Goal: Transaction & Acquisition: Purchase product/service

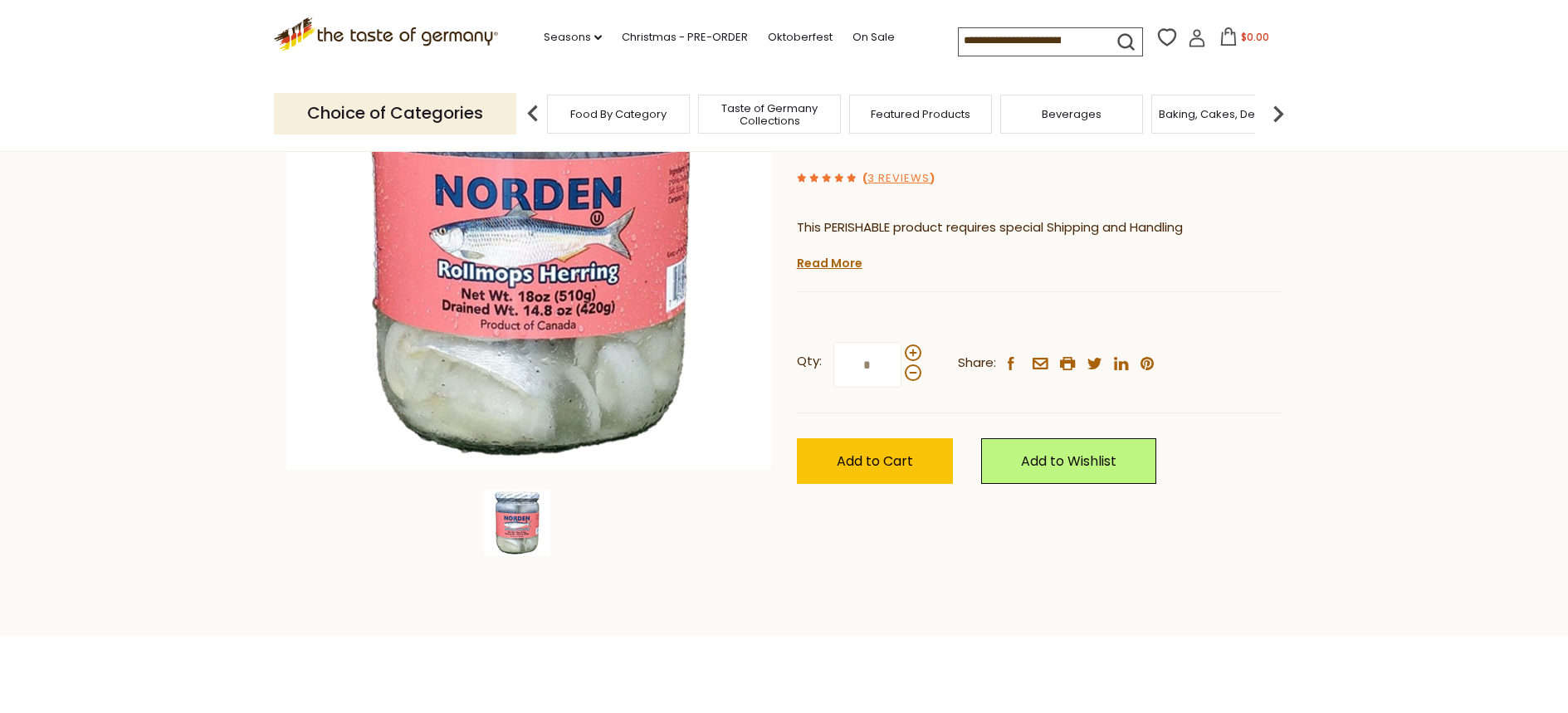
scroll to position [166, 0]
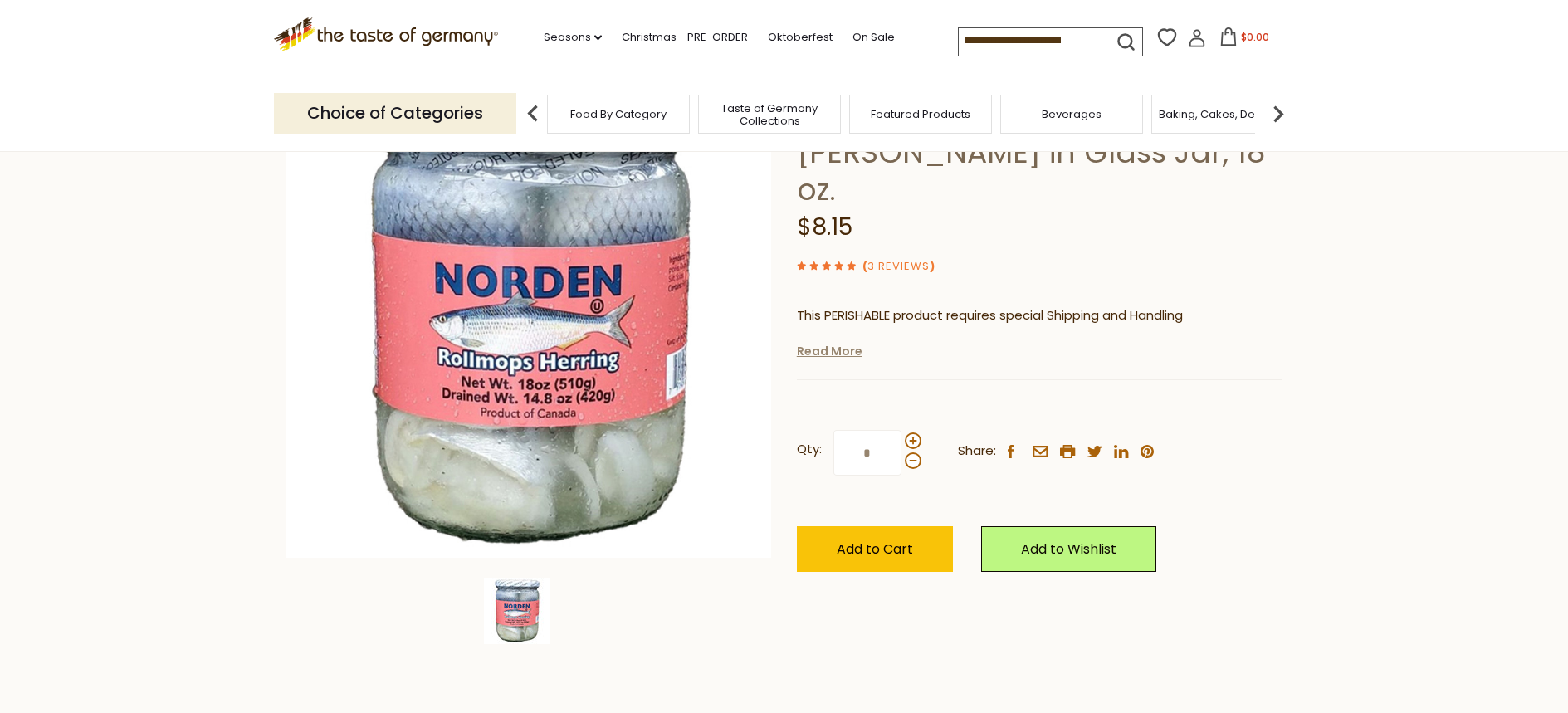
click at [834, 343] on link "Read More" at bounding box center [830, 351] width 66 height 16
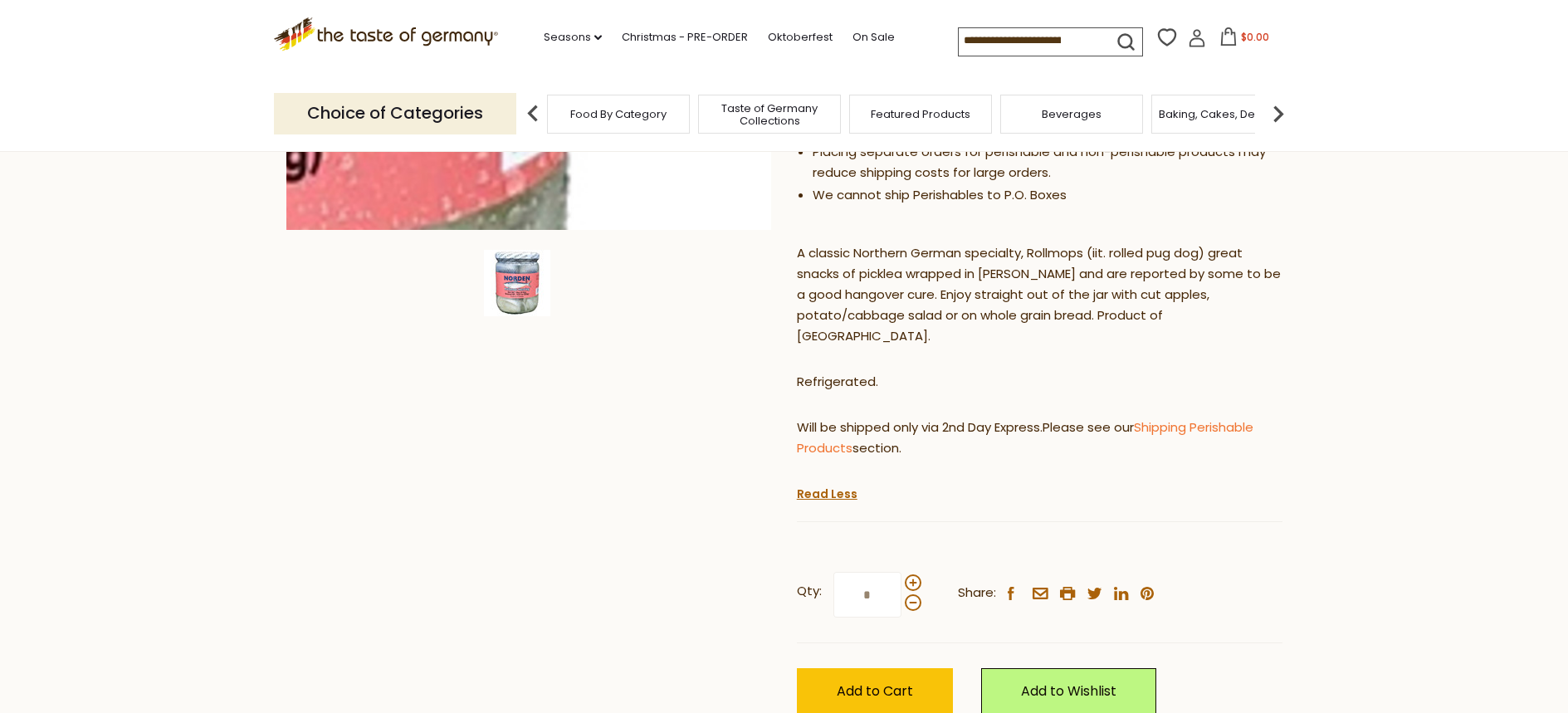
scroll to position [498, 0]
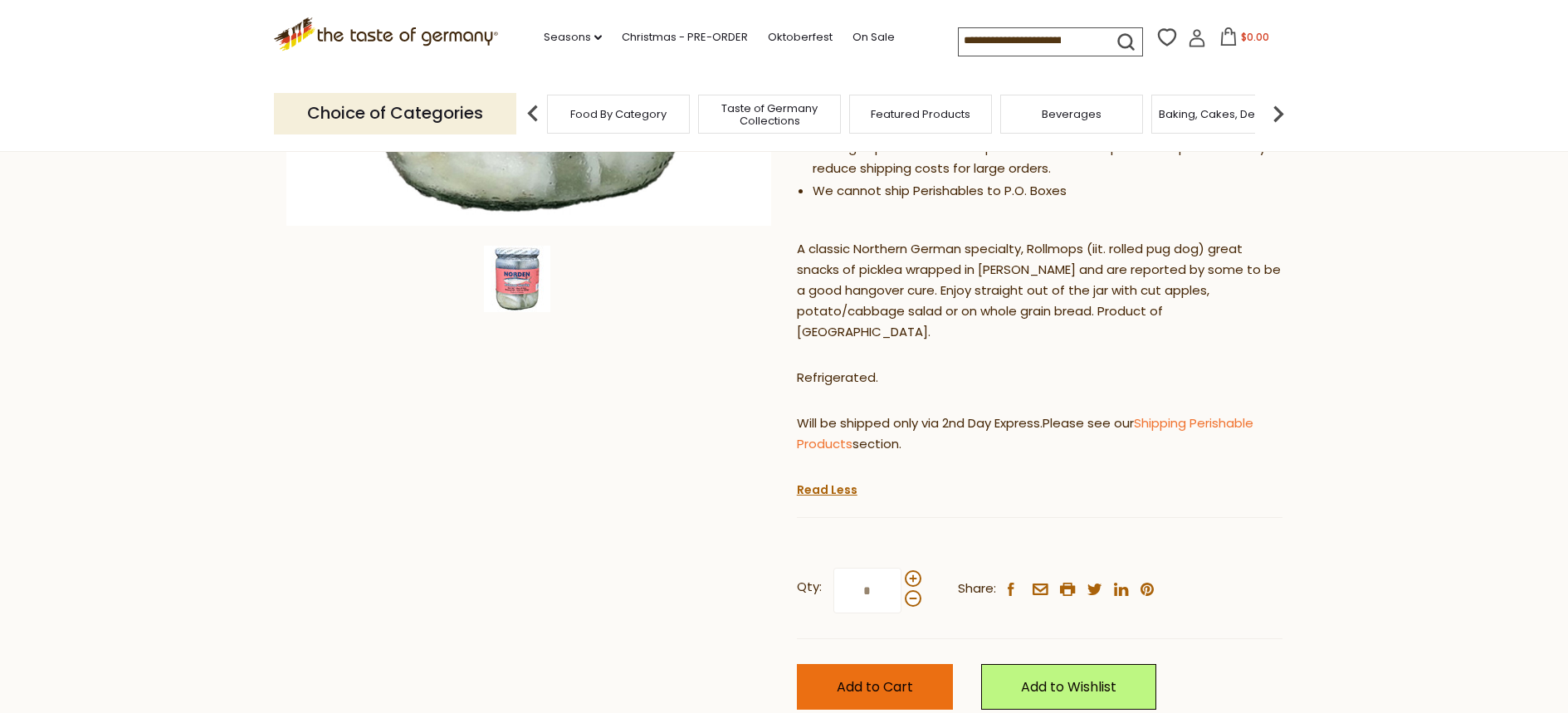
click at [853, 664] on button "Add to Cart" at bounding box center [875, 687] width 156 height 46
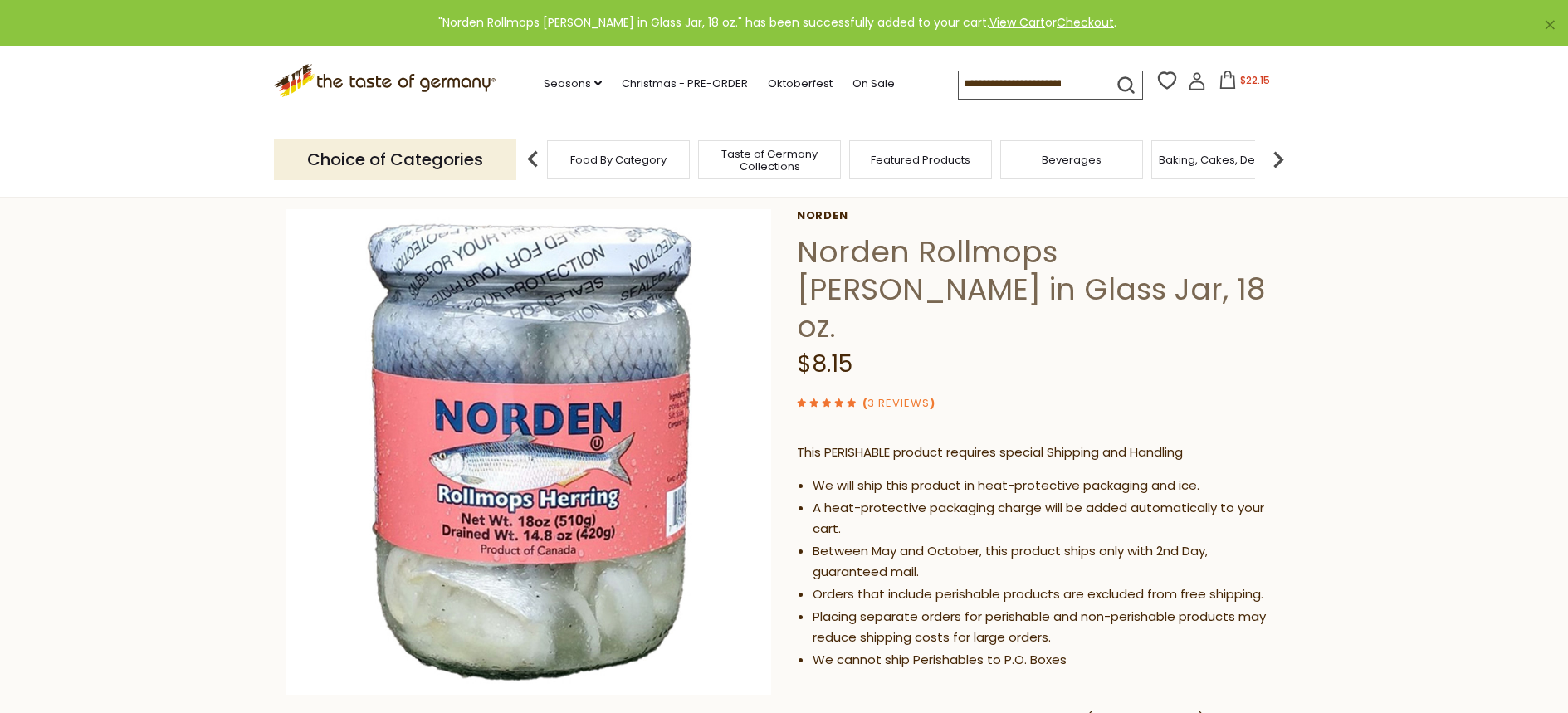
scroll to position [0, 0]
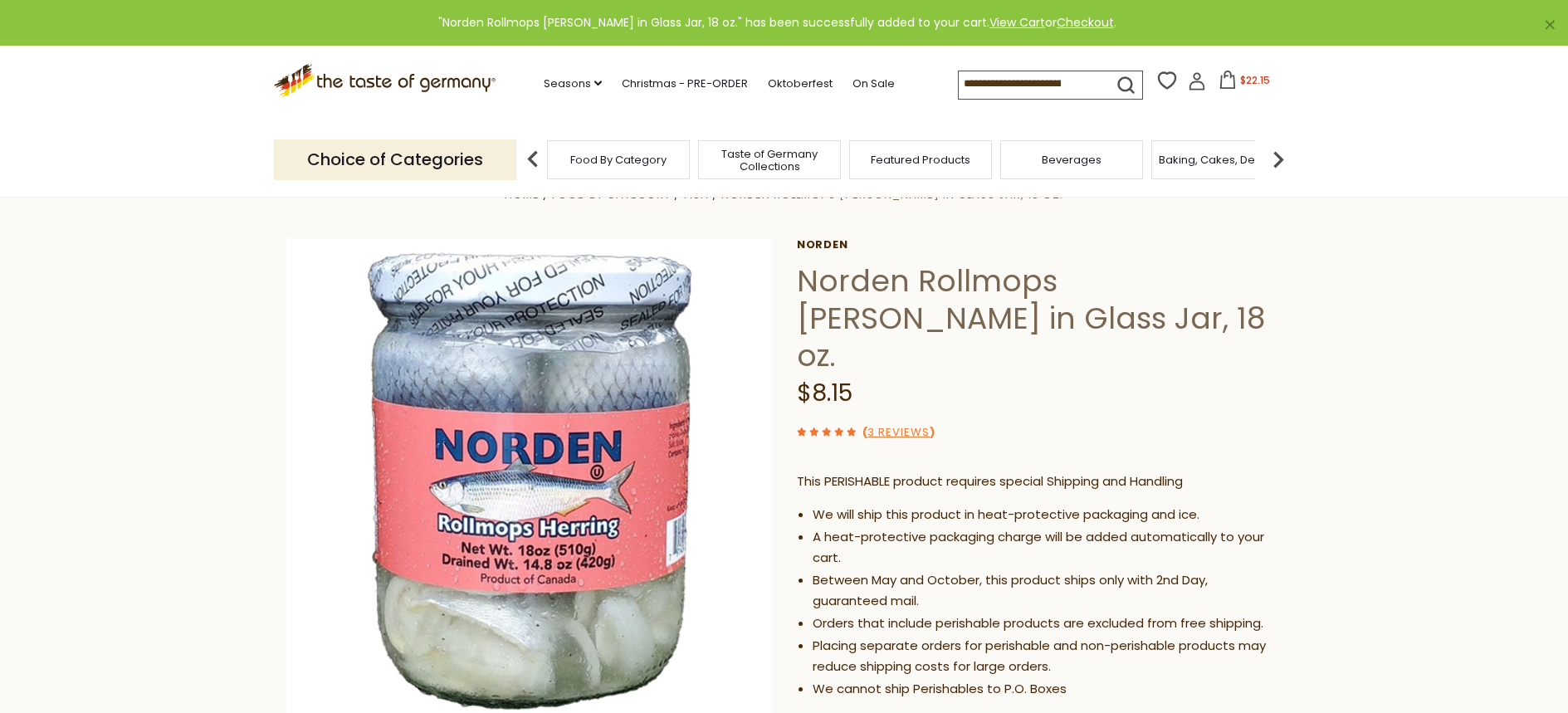
click at [1243, 85] on span "$22.15" at bounding box center [1255, 80] width 30 height 14
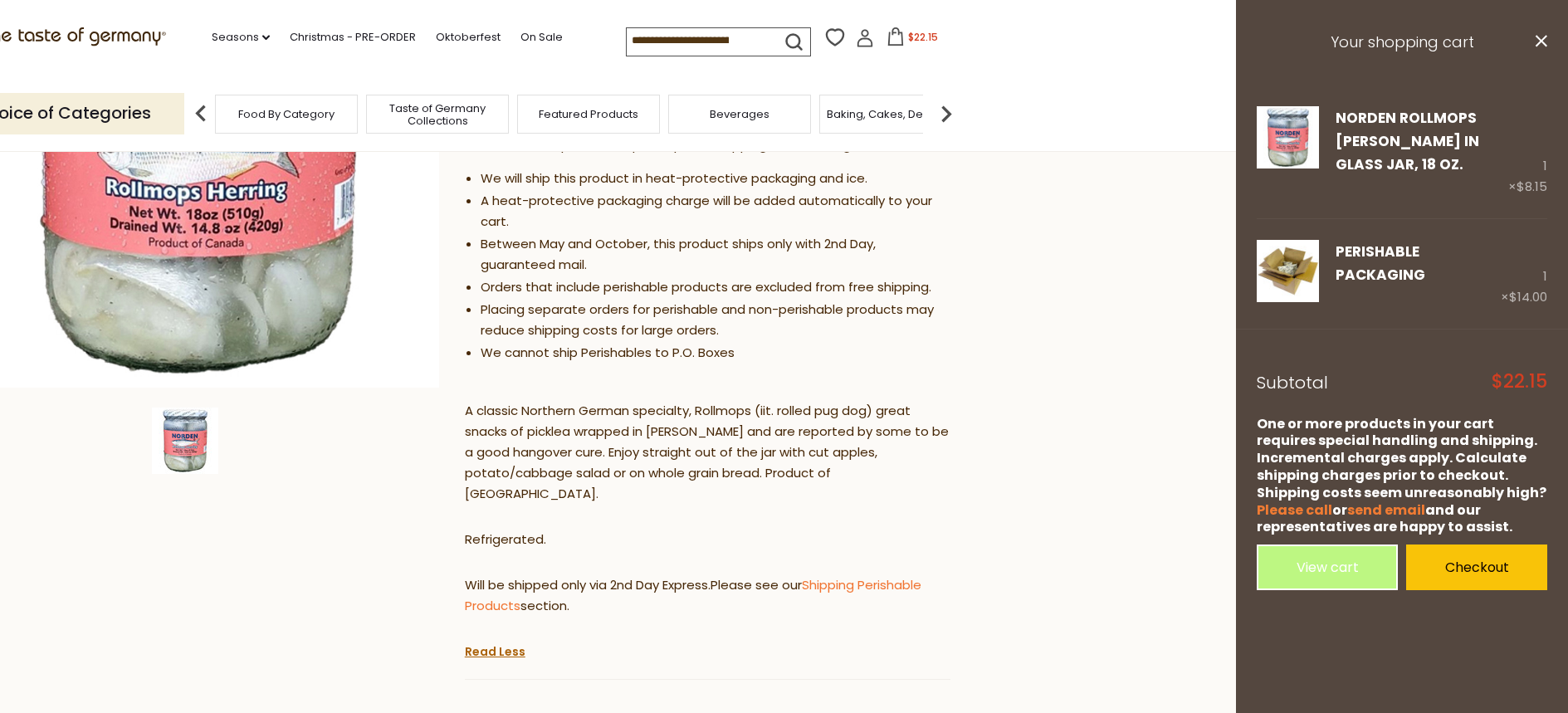
scroll to position [415, 0]
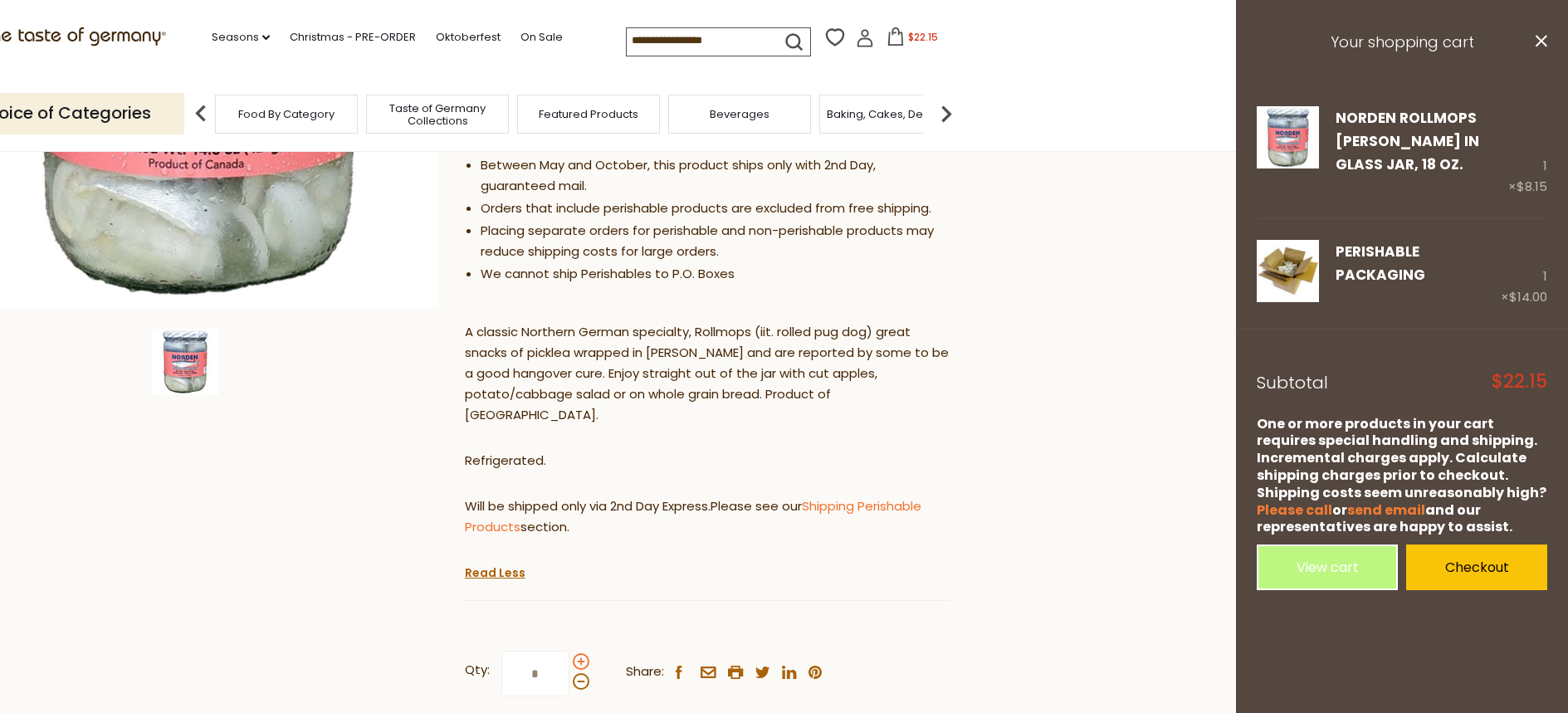
click at [583, 653] on span at bounding box center [580, 661] width 16 height 16
click at [570, 651] on input "*" at bounding box center [536, 674] width 68 height 46
type input "*"
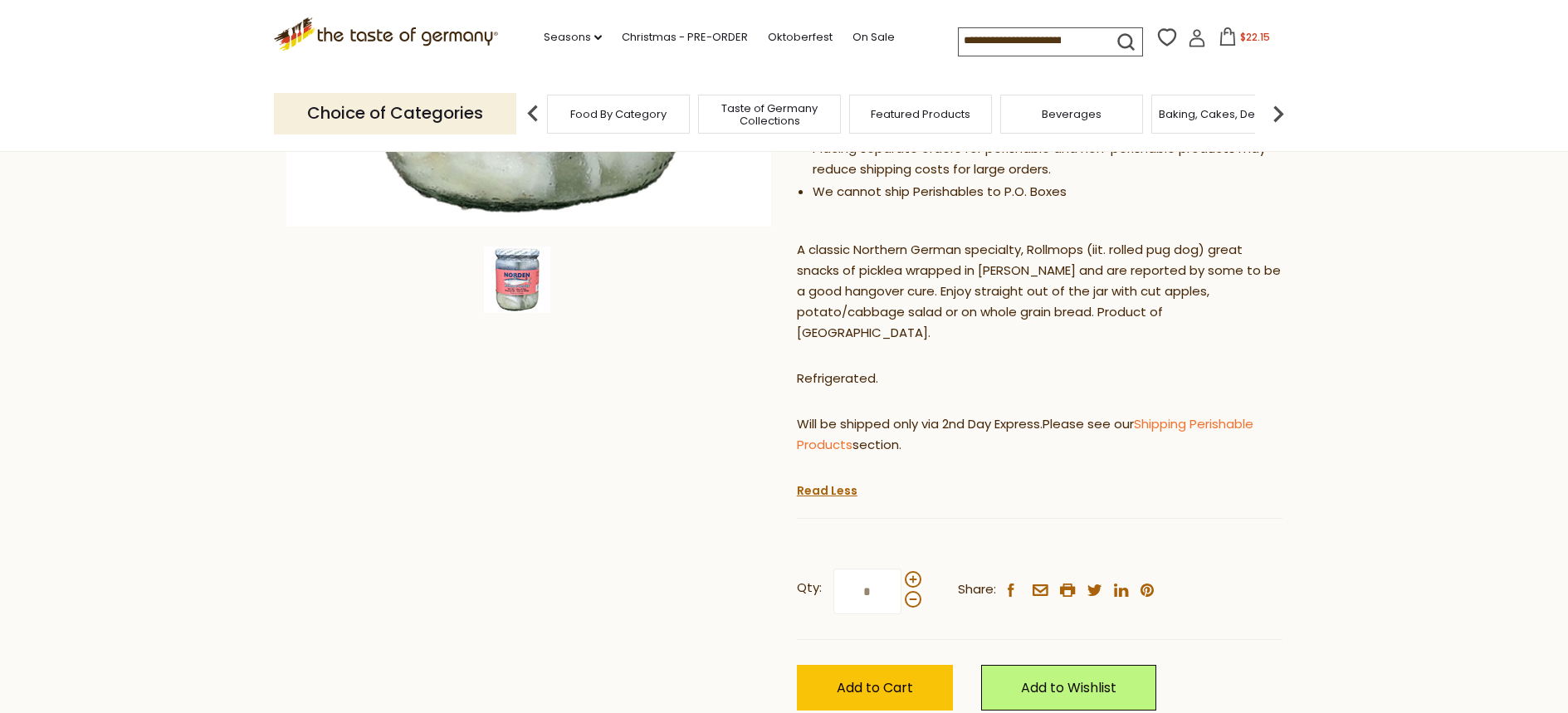
scroll to position [498, 0]
click at [843, 677] on span "Add to Cart" at bounding box center [875, 687] width 77 height 19
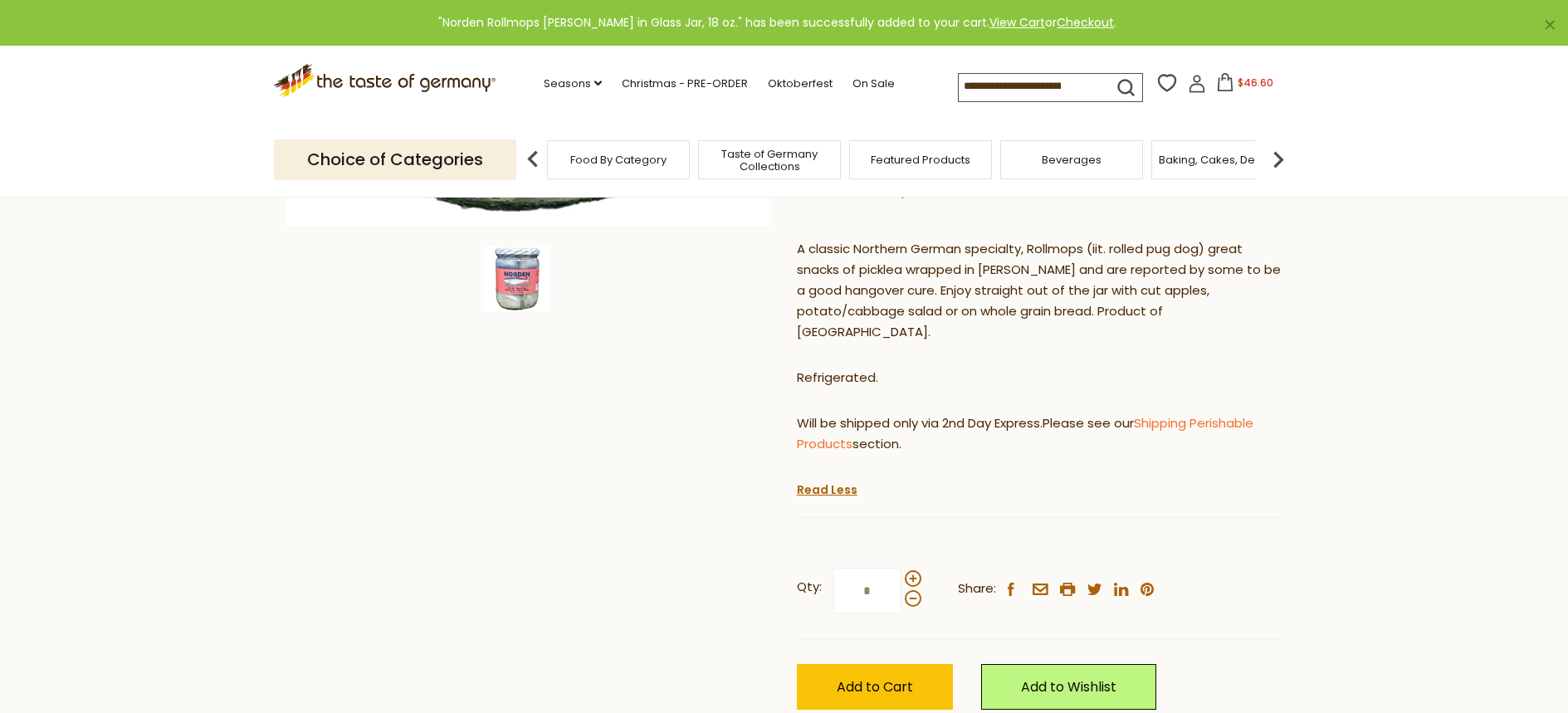
click at [1254, 88] on span "$46.60" at bounding box center [1255, 83] width 36 height 14
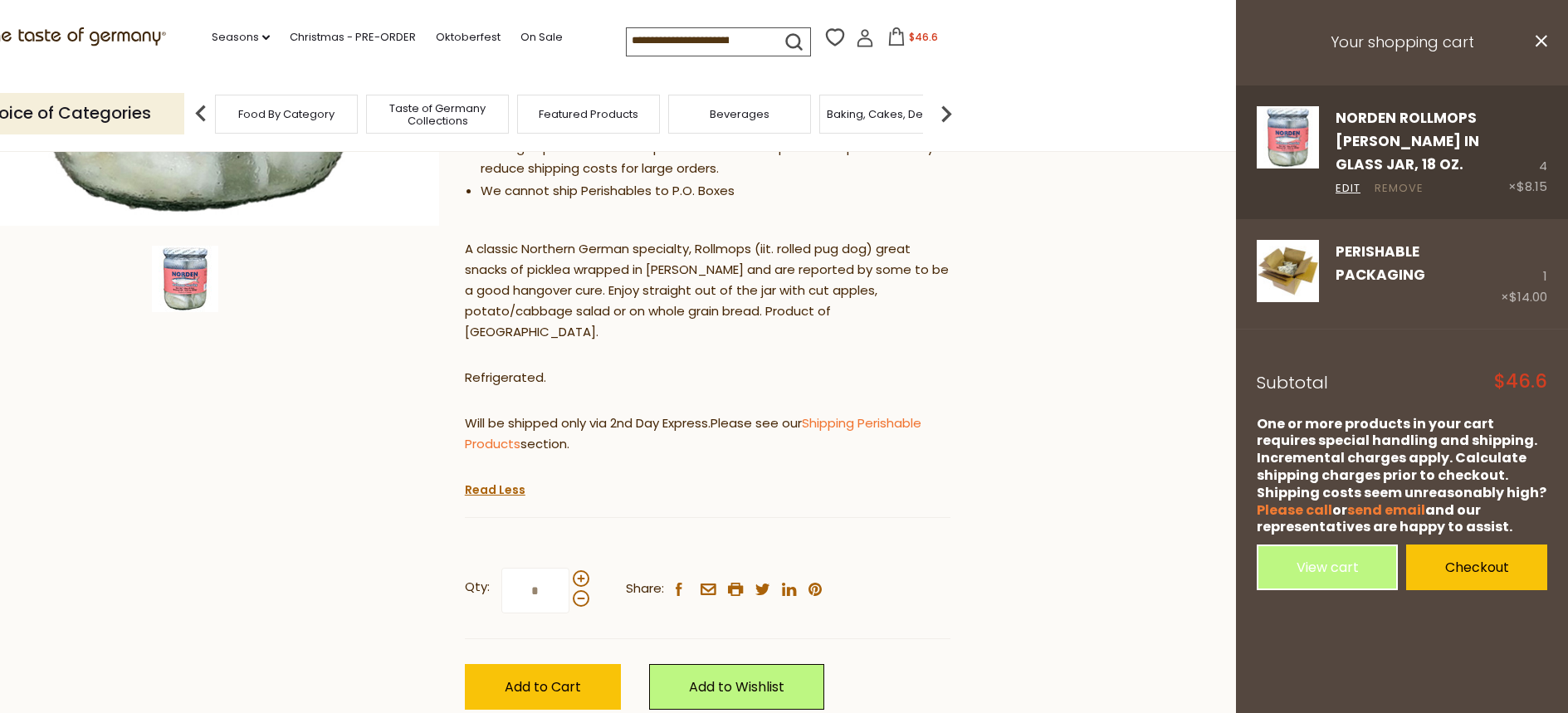
click at [1385, 189] on link "Remove" at bounding box center [1399, 188] width 49 height 17
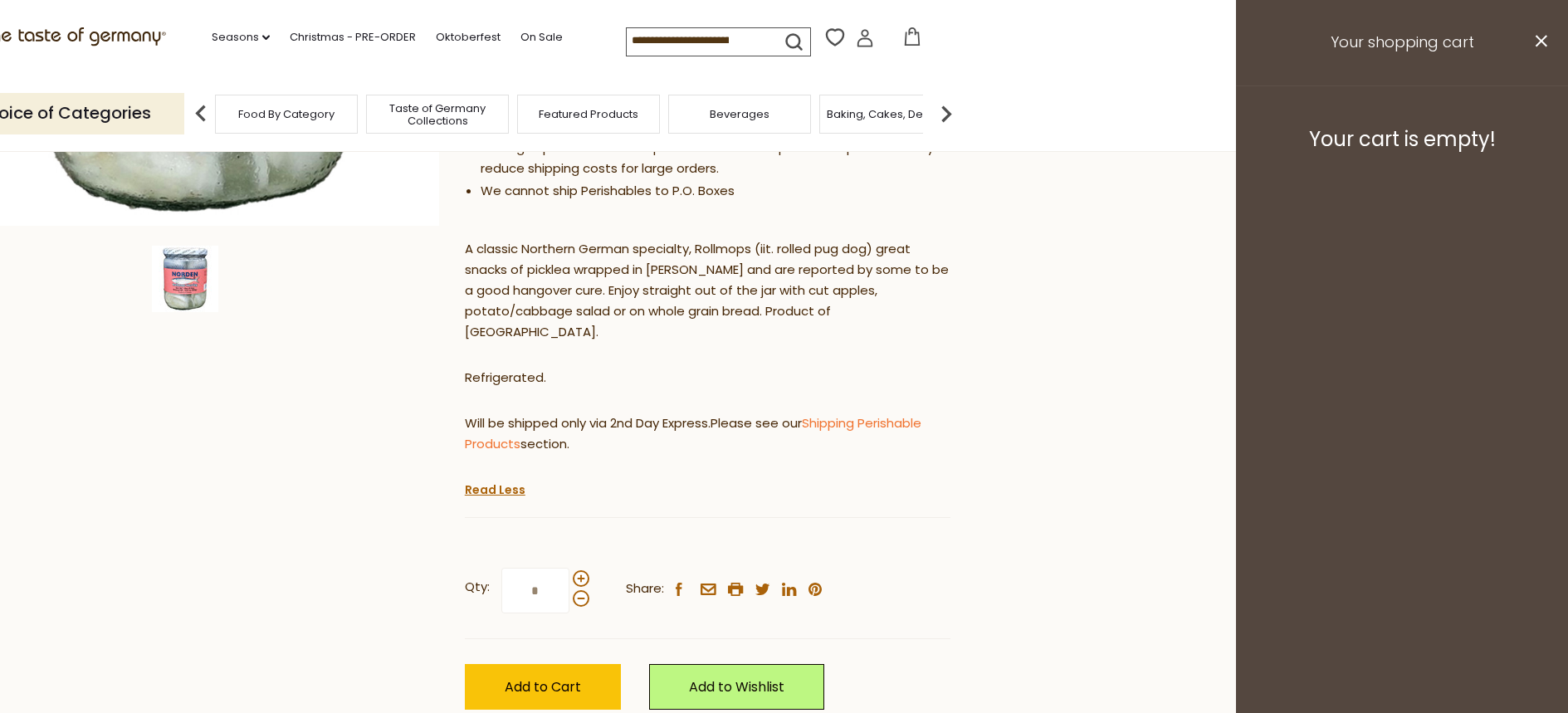
click at [550, 568] on input "*" at bounding box center [536, 591] width 68 height 46
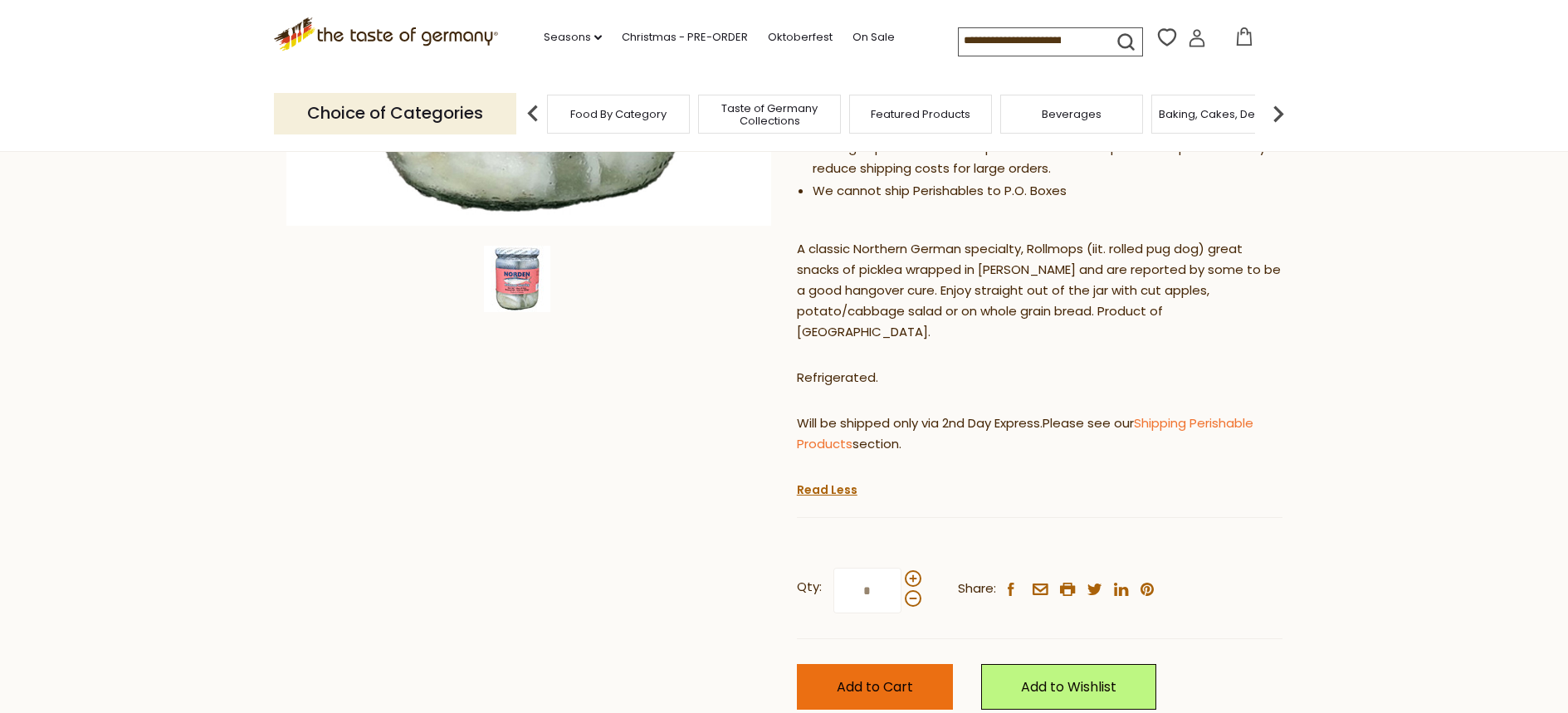
type input "*"
click at [894, 677] on span "Add to Cart" at bounding box center [875, 687] width 77 height 19
click at [1248, 43] on span "$30.3" at bounding box center [1255, 37] width 26 height 14
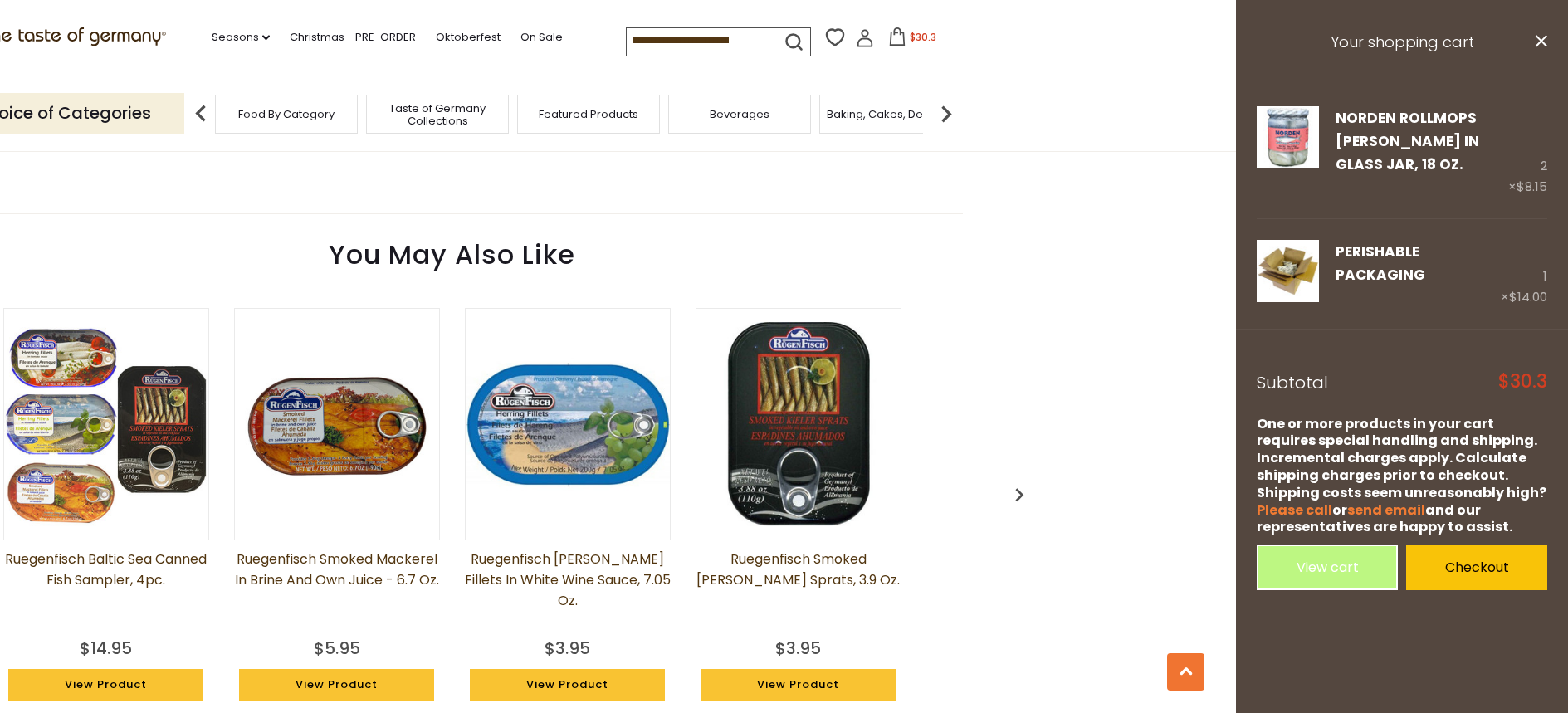
scroll to position [1660, 0]
